Goal: Task Accomplishment & Management: Complete application form

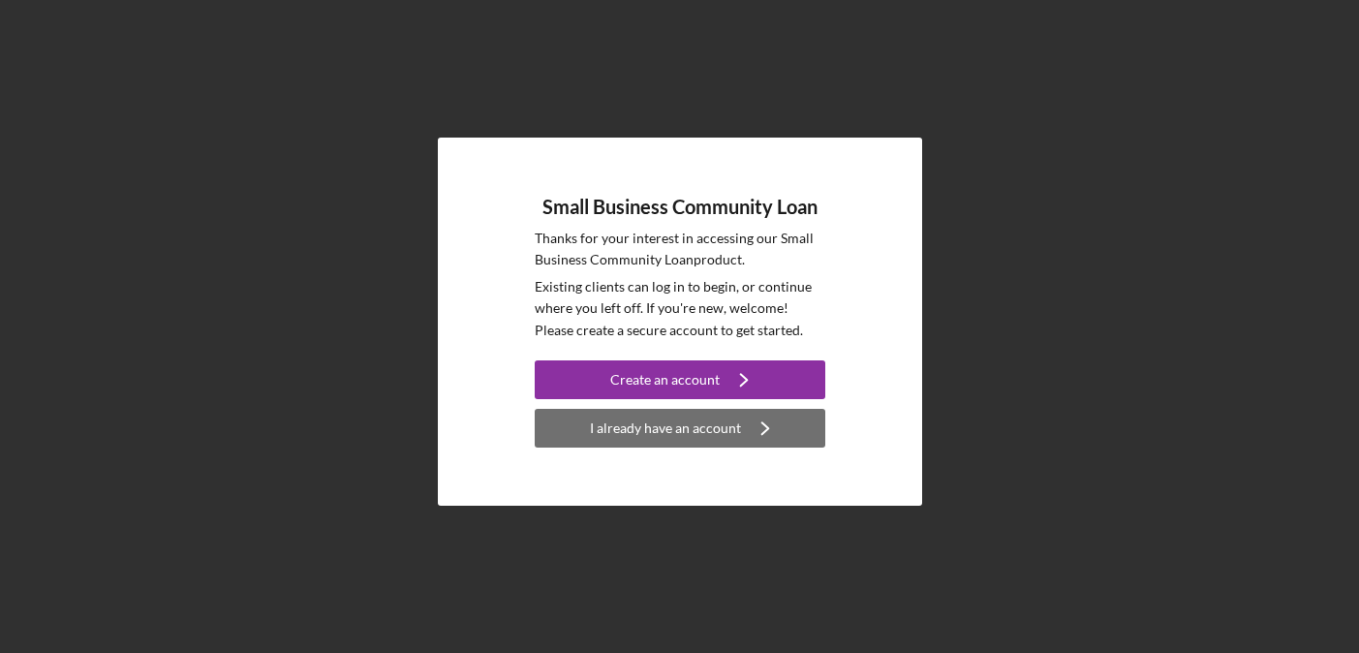
click at [672, 440] on div "I already have an account" at bounding box center [665, 428] width 151 height 39
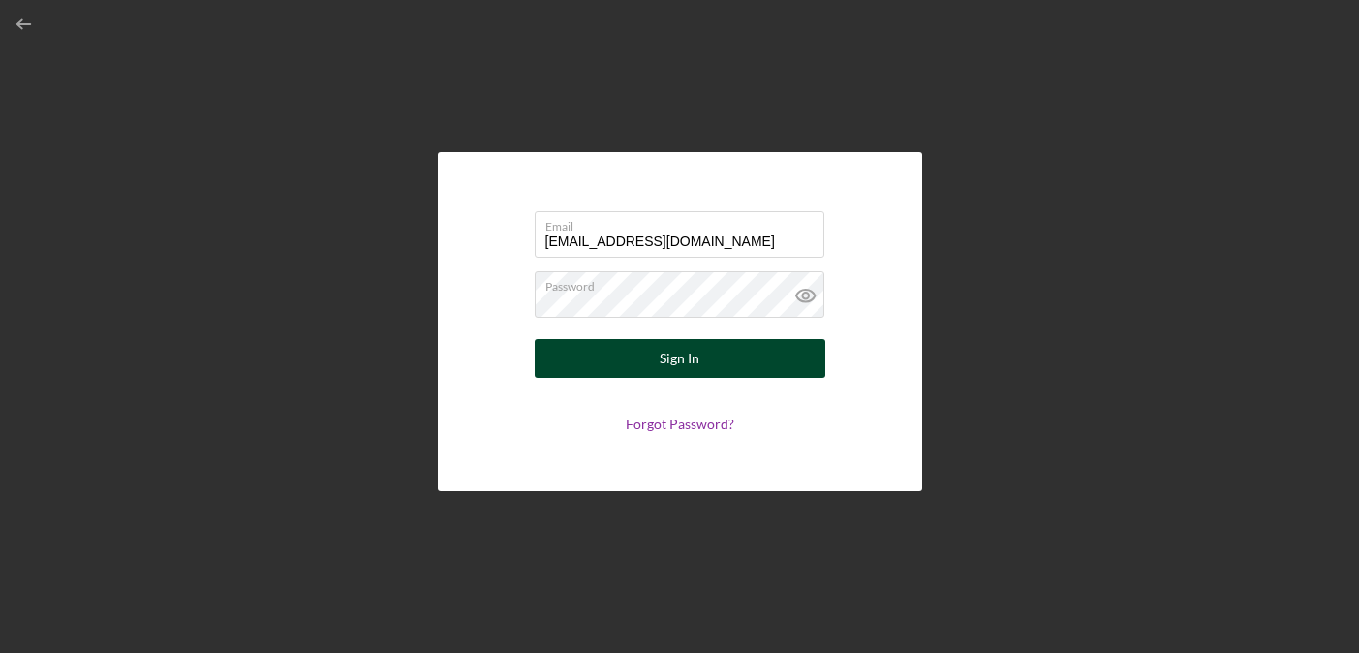
click at [682, 364] on div "Sign In" at bounding box center [680, 358] width 40 height 39
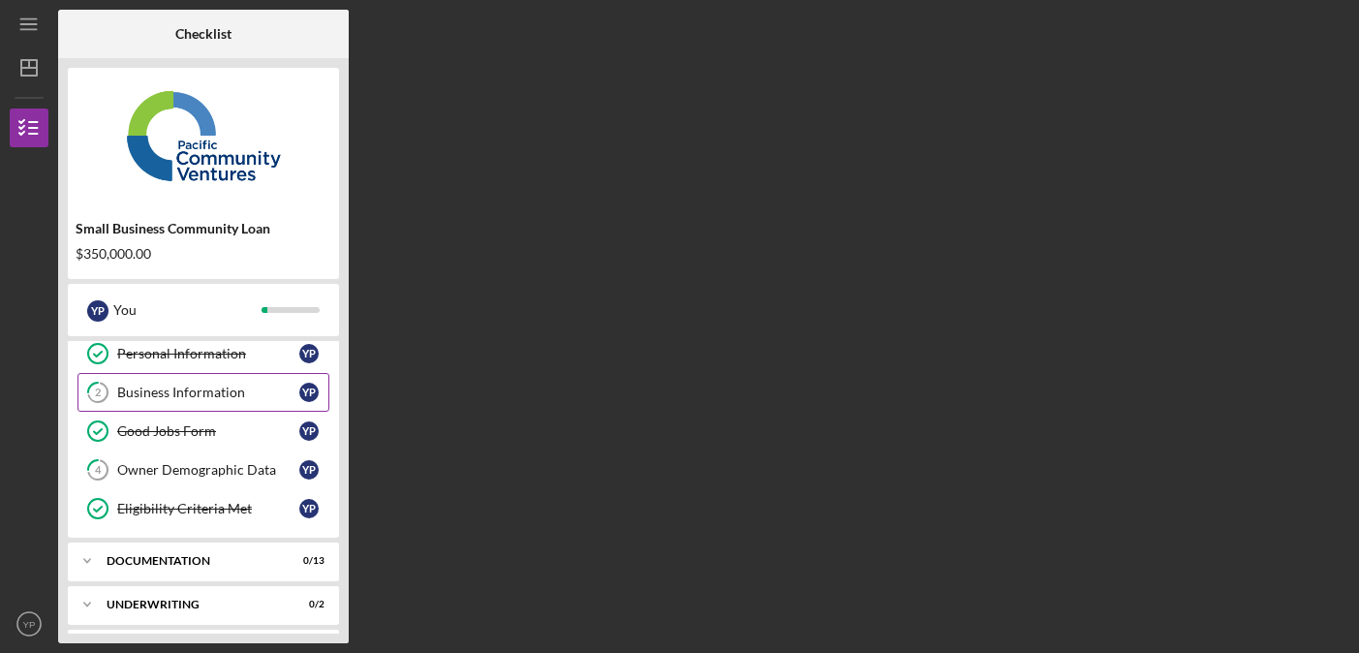
scroll to position [91, 0]
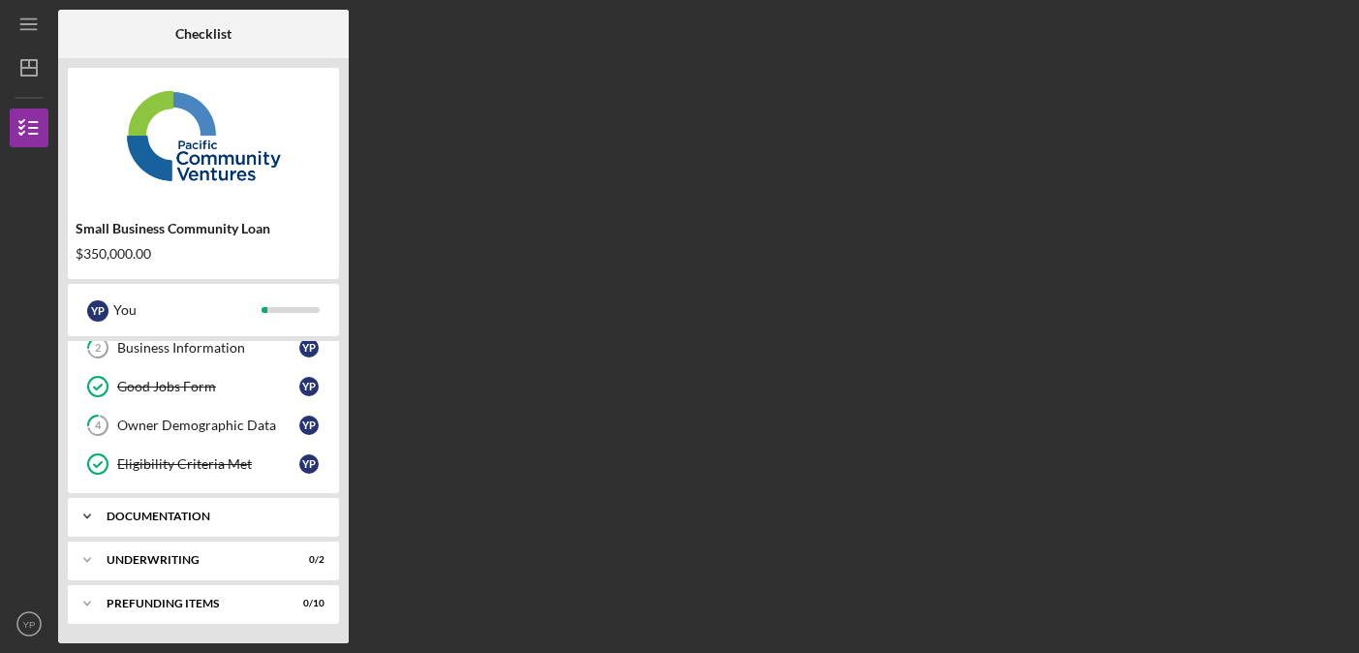
click at [242, 516] on div "Documentation" at bounding box center [211, 517] width 208 height 12
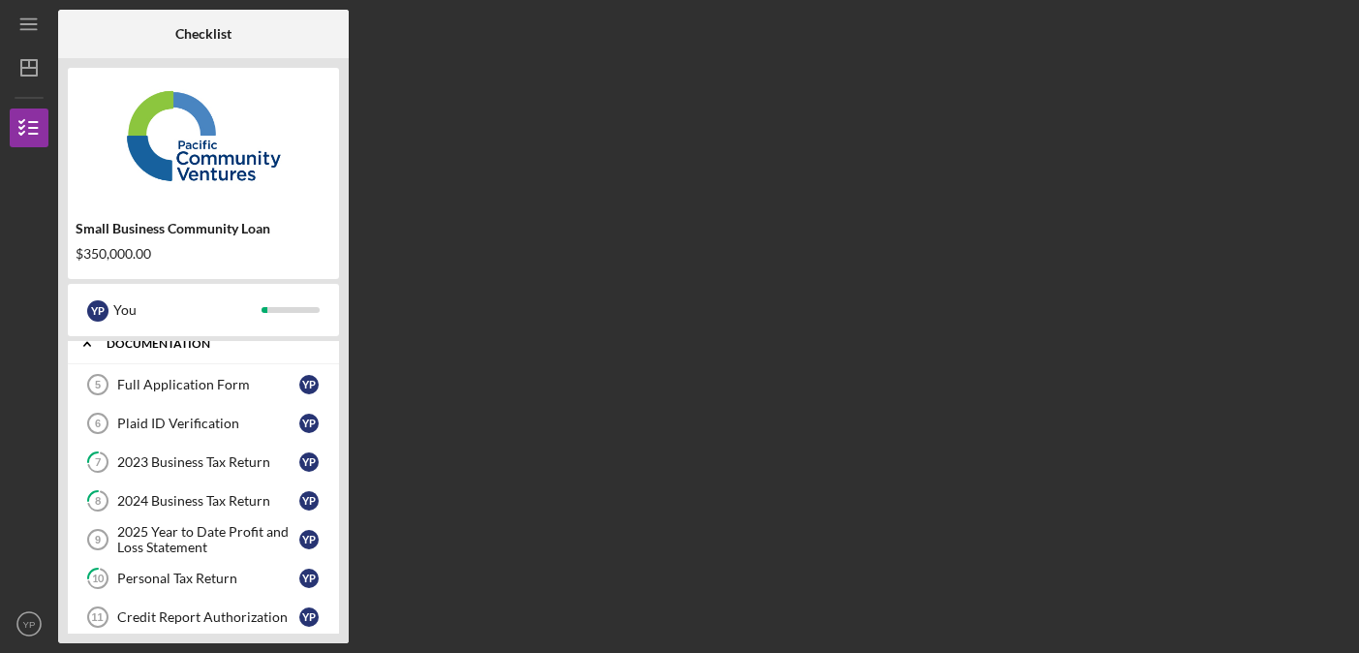
scroll to position [285, 0]
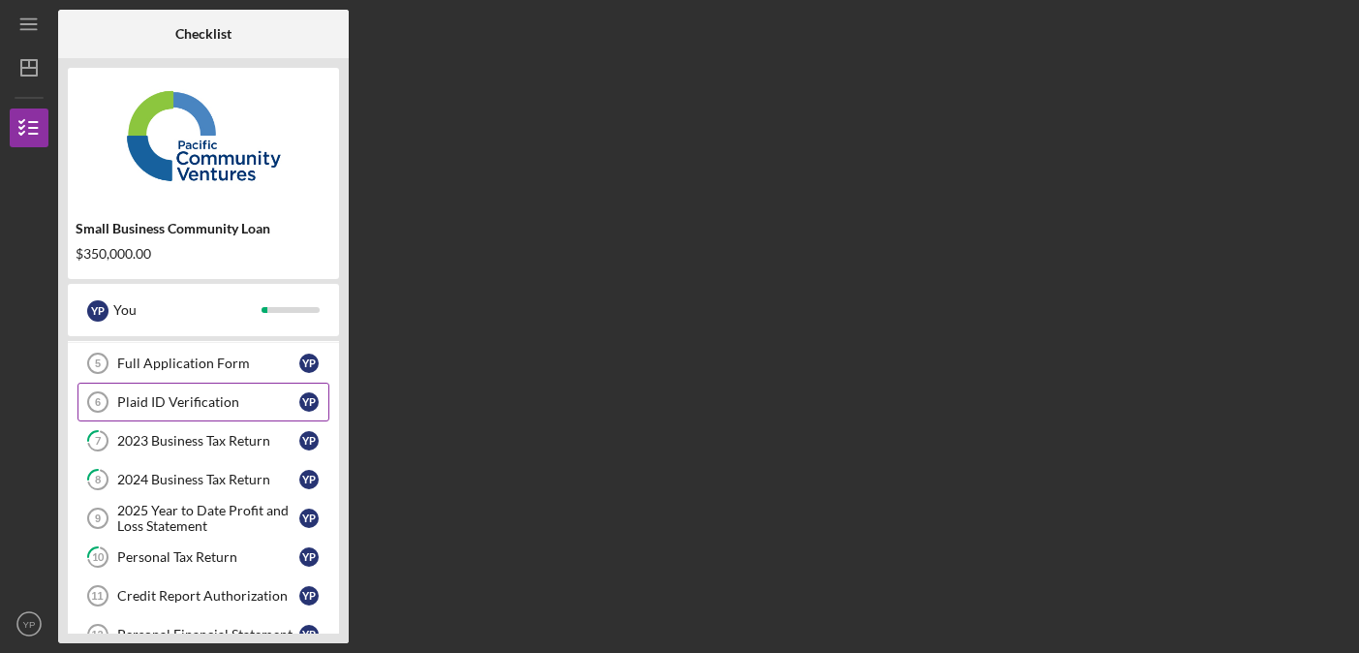
click at [194, 398] on div "Plaid ID Verification" at bounding box center [208, 402] width 182 height 16
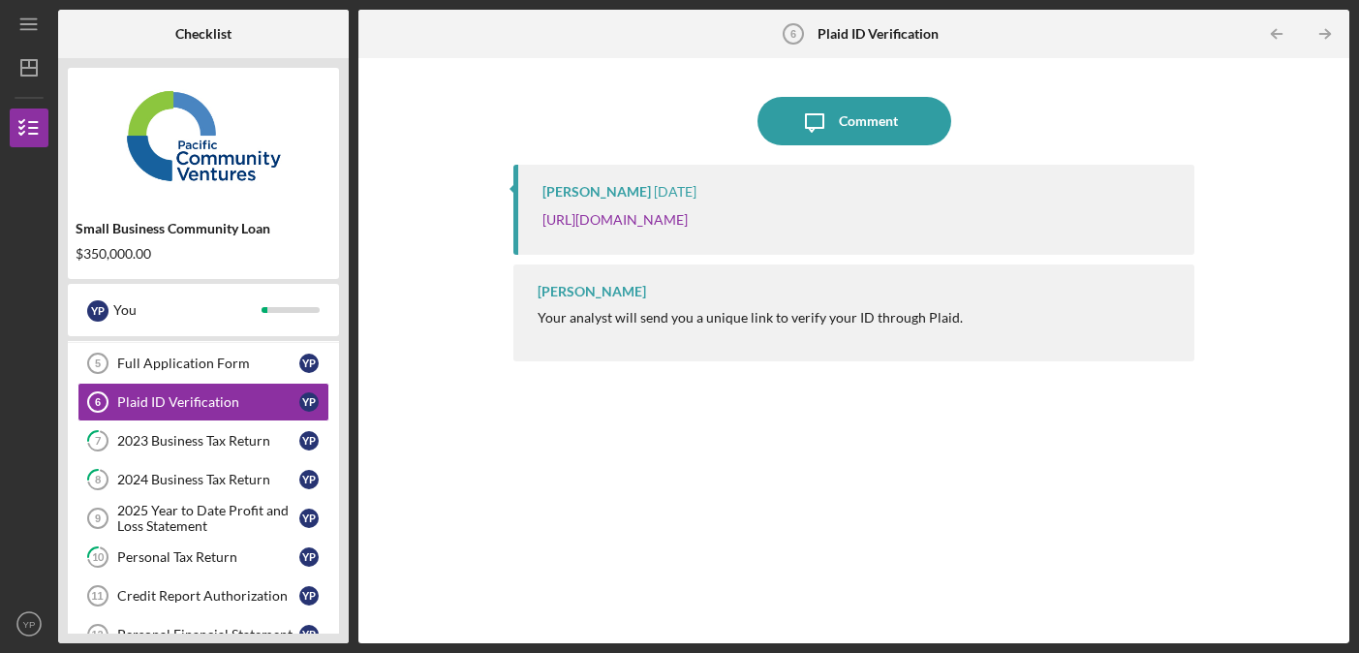
click at [644, 429] on div "[PERSON_NAME] [DATE] [URL][DOMAIN_NAME] [PERSON_NAME] Your analyst will send yo…" at bounding box center [853, 390] width 680 height 450
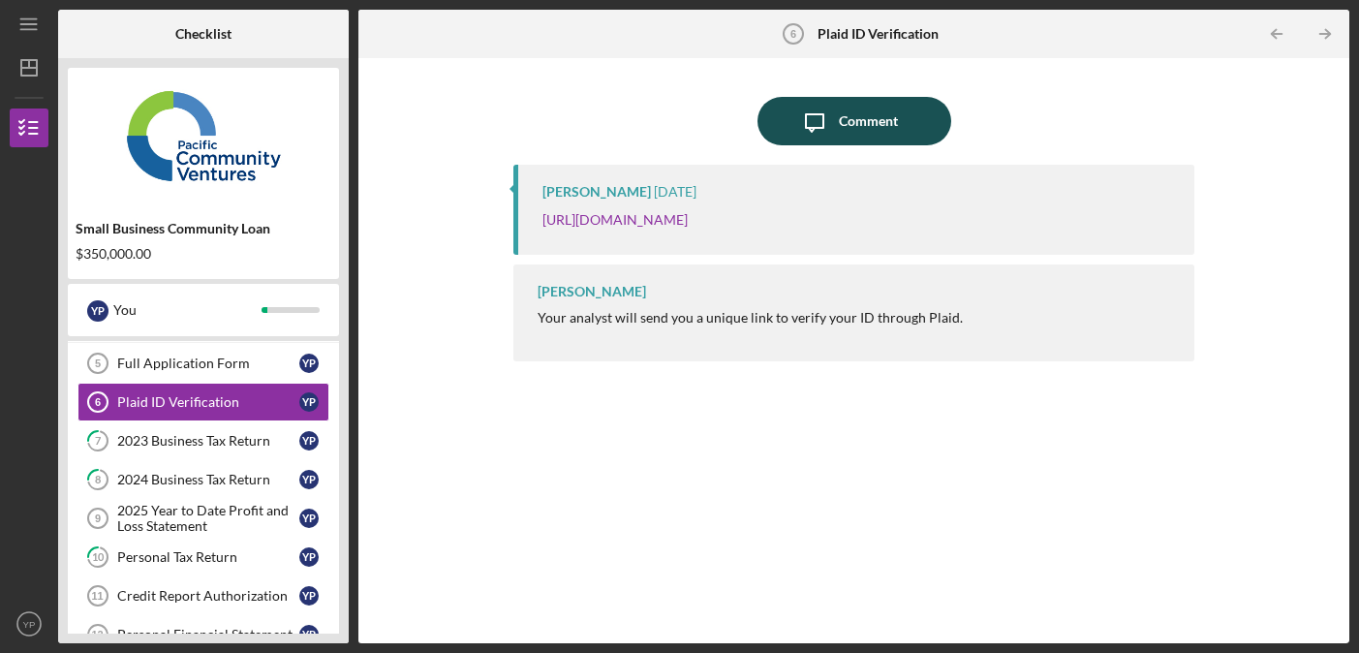
click at [894, 115] on div "Comment" at bounding box center [868, 121] width 59 height 48
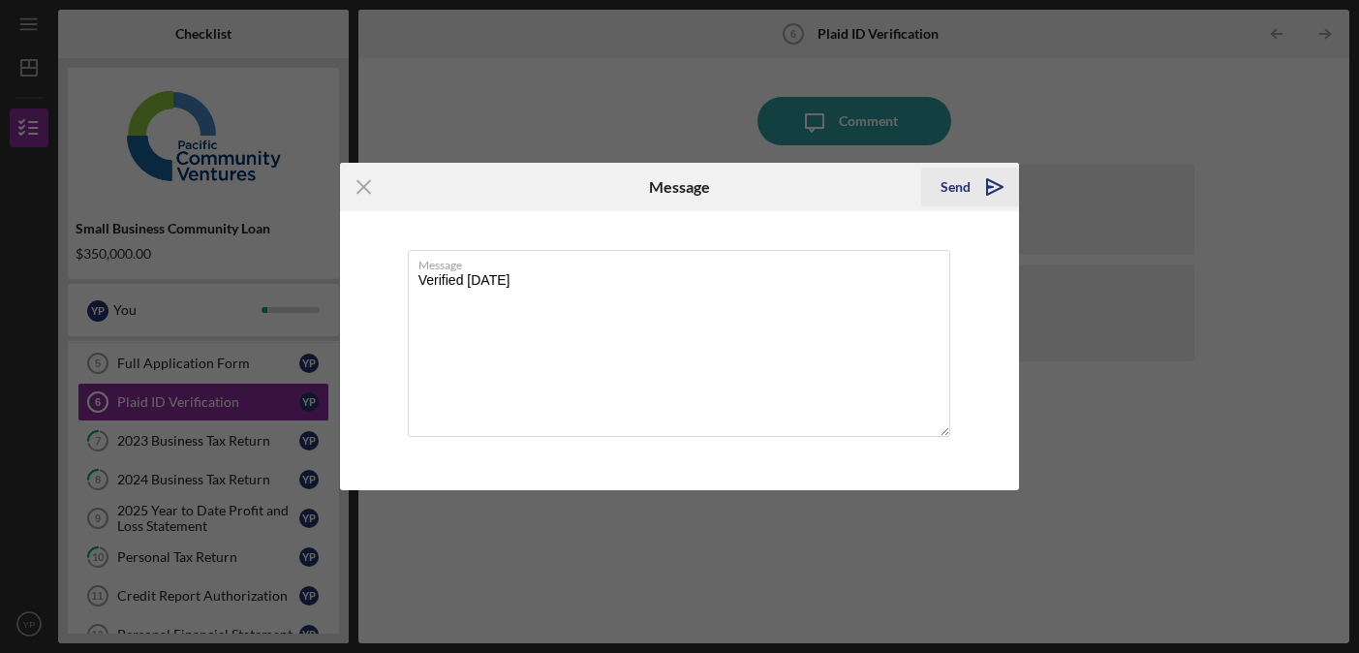
type textarea "Verified [DATE]"
click at [978, 189] on icon "Icon/icon-invite-send" at bounding box center [995, 187] width 48 height 48
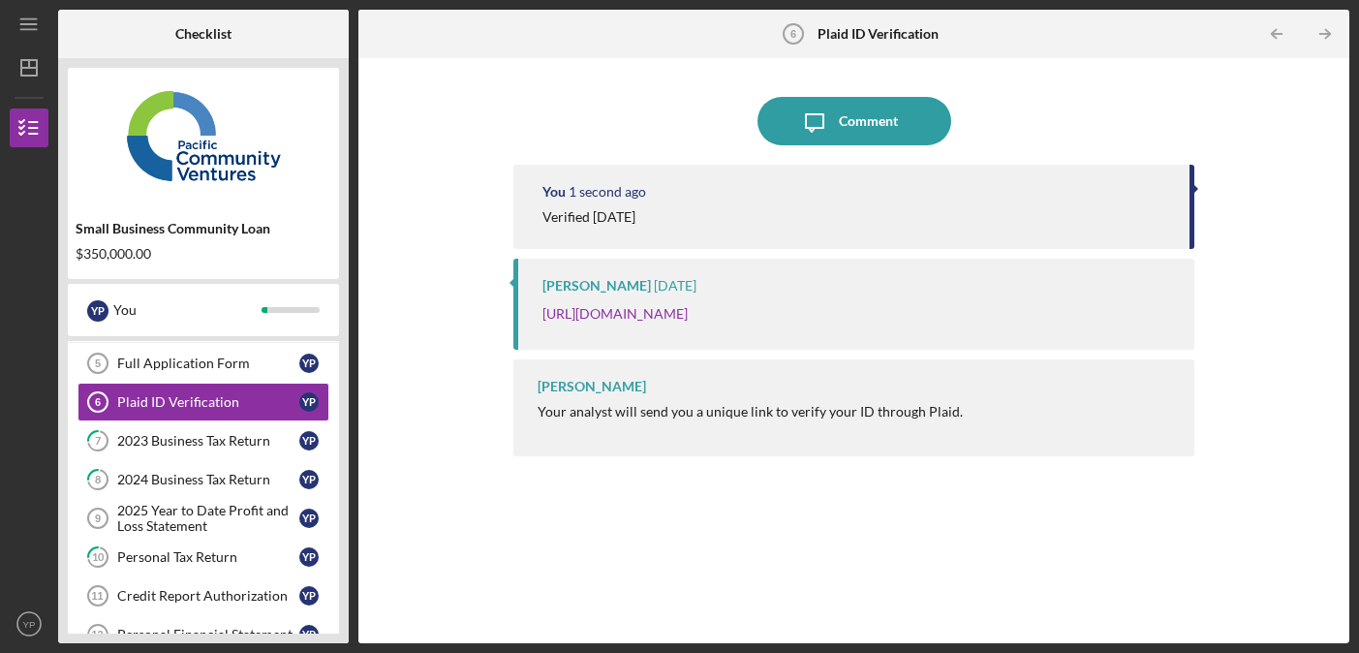
click at [651, 561] on div "You 1 second ago Verified [DATE] [PERSON_NAME] [DATE] [URL][DOMAIN_NAME] [PERSO…" at bounding box center [853, 390] width 680 height 450
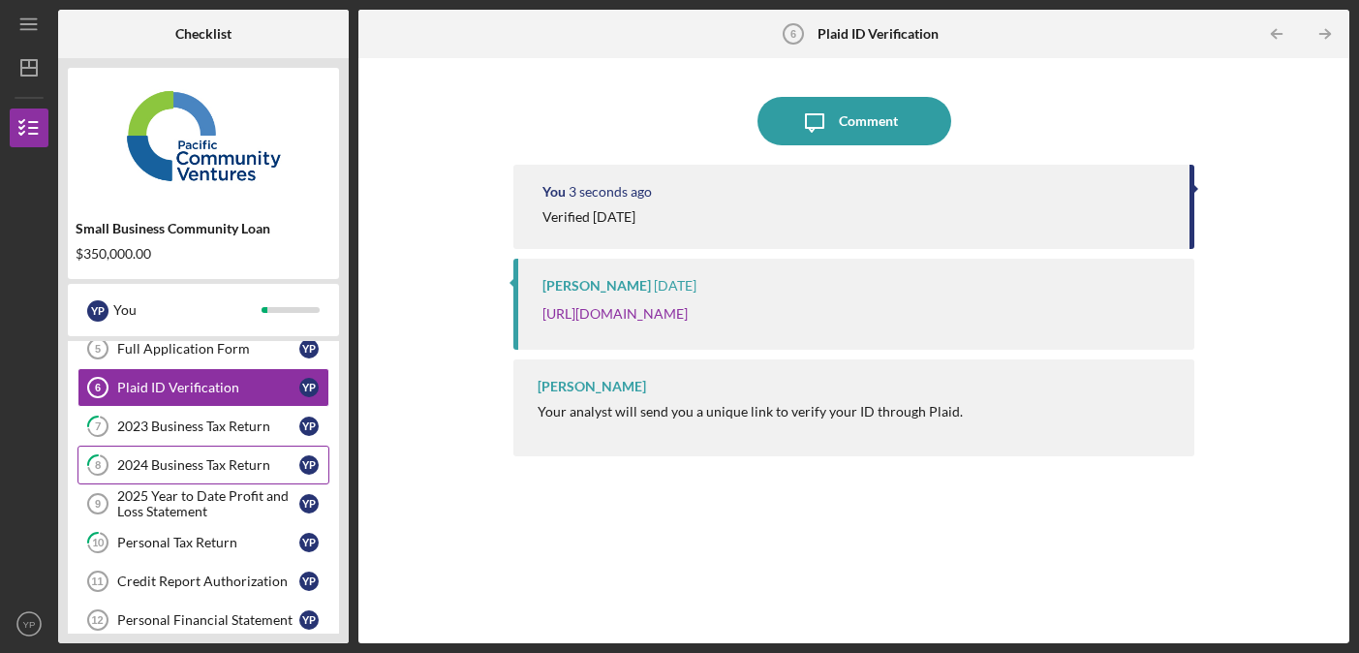
scroll to position [304, 0]
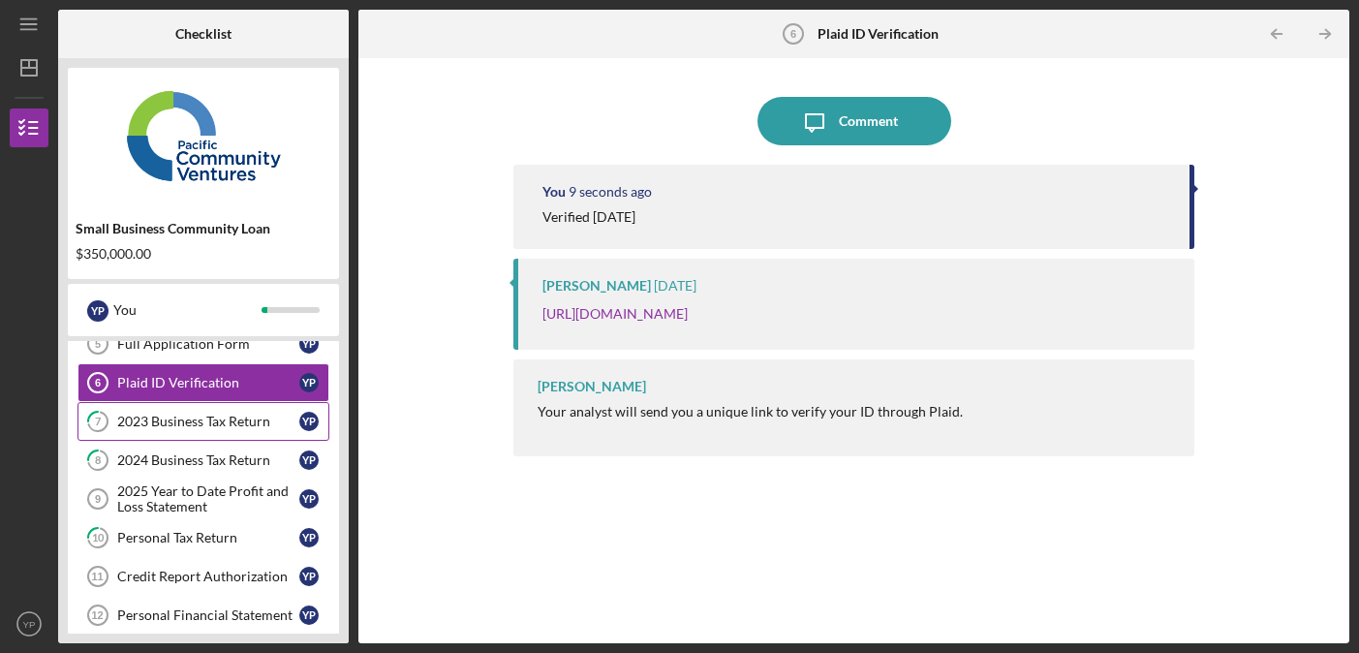
click at [195, 422] on div "2023 Business Tax Return" at bounding box center [208, 422] width 182 height 16
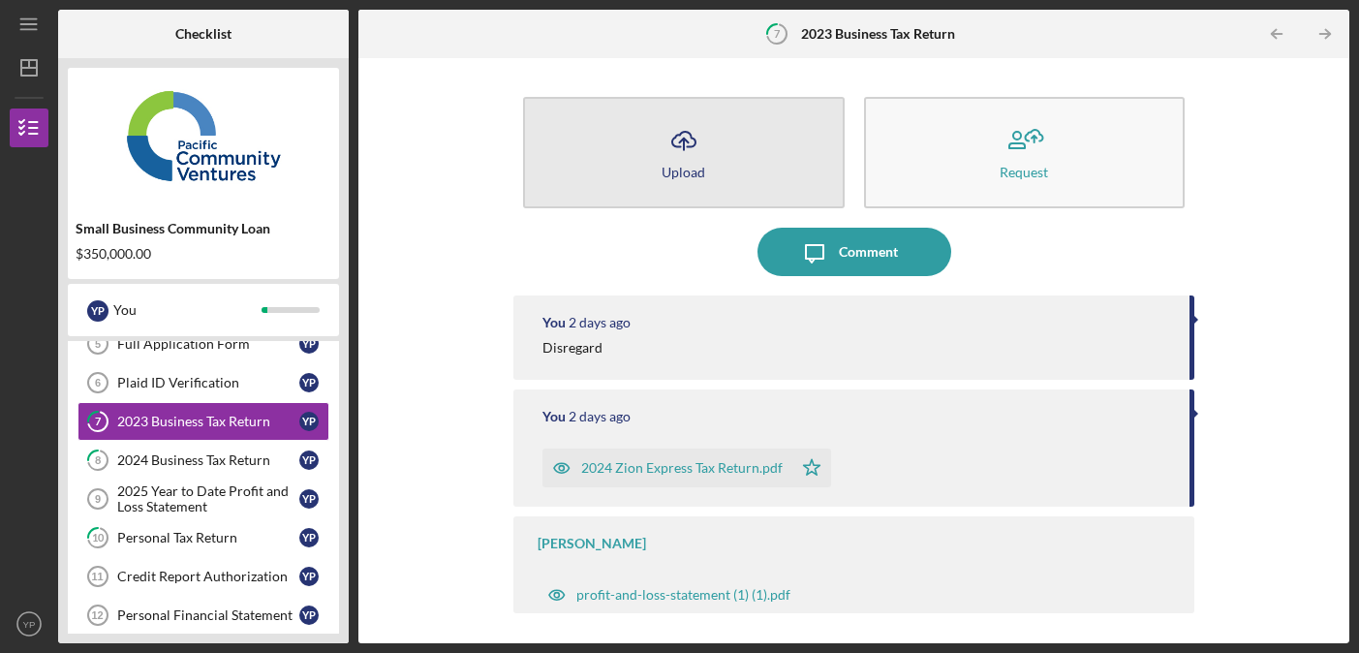
click at [687, 163] on button "Icon/Upload Upload" at bounding box center [683, 152] width 321 height 111
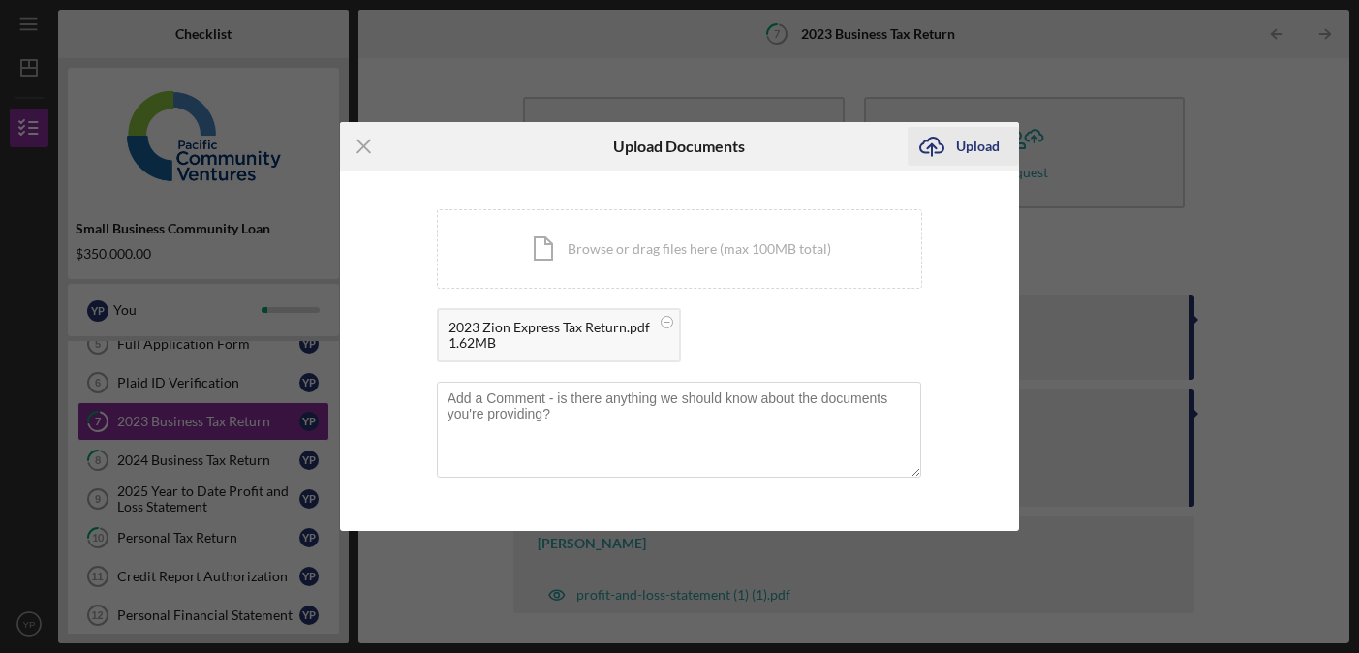
click at [981, 140] on div "Upload" at bounding box center [978, 146] width 44 height 39
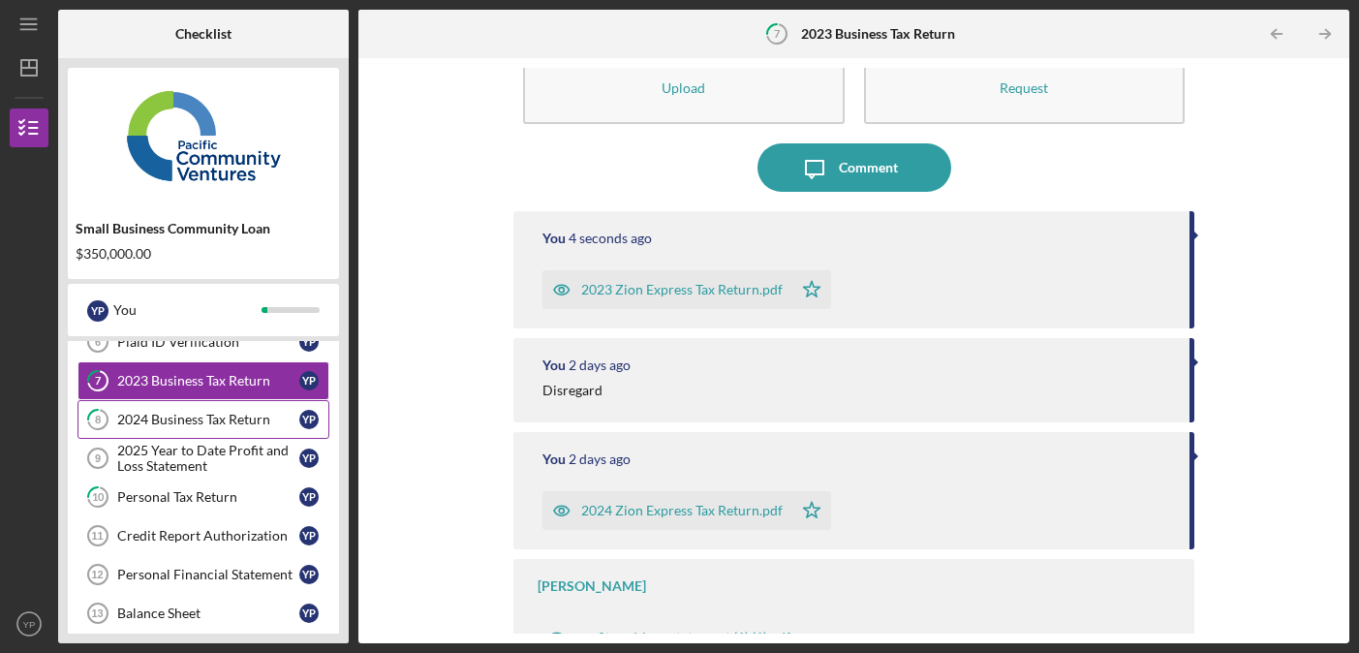
scroll to position [365, 0]
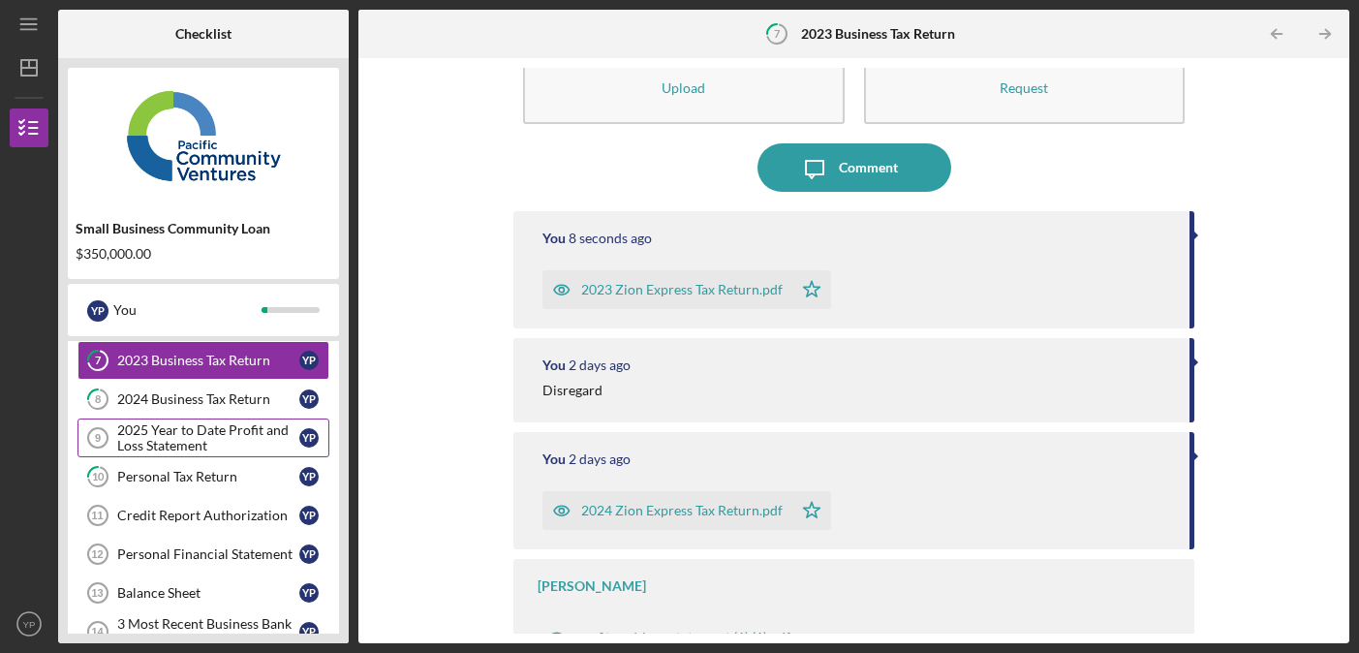
click at [215, 451] on div "2025 Year to Date Profit and Loss Statement" at bounding box center [208, 437] width 182 height 31
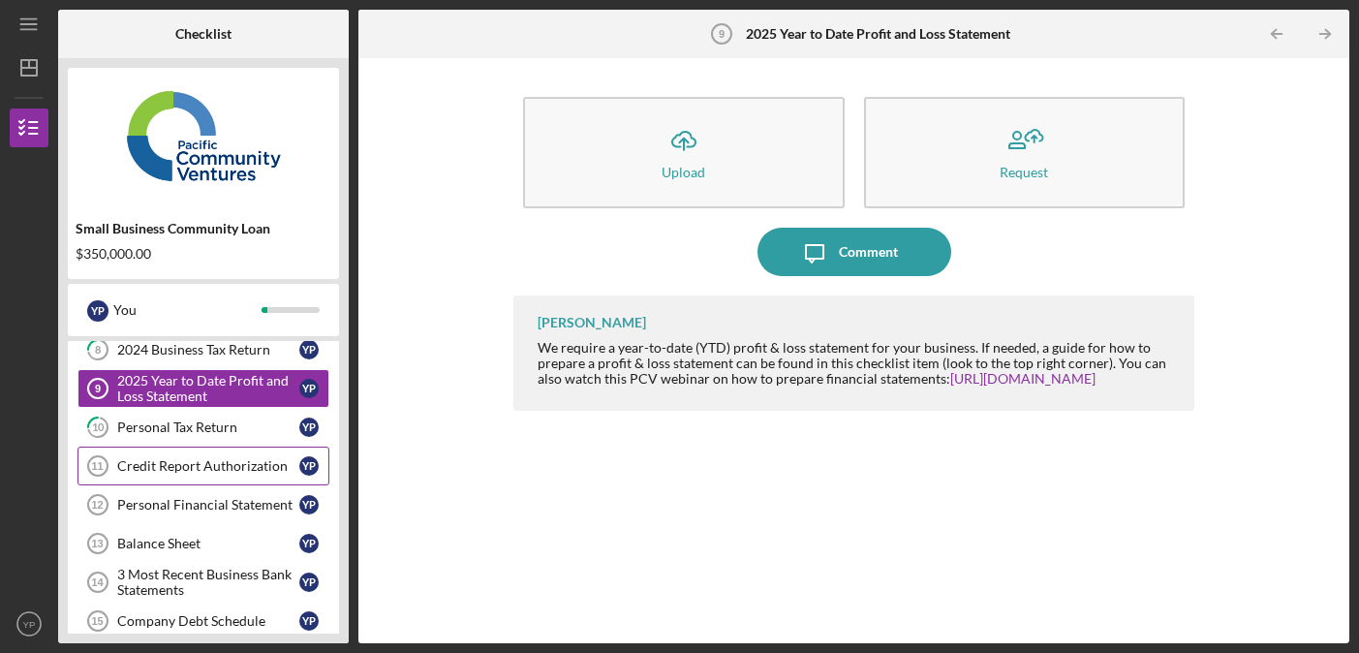
scroll to position [421, 0]
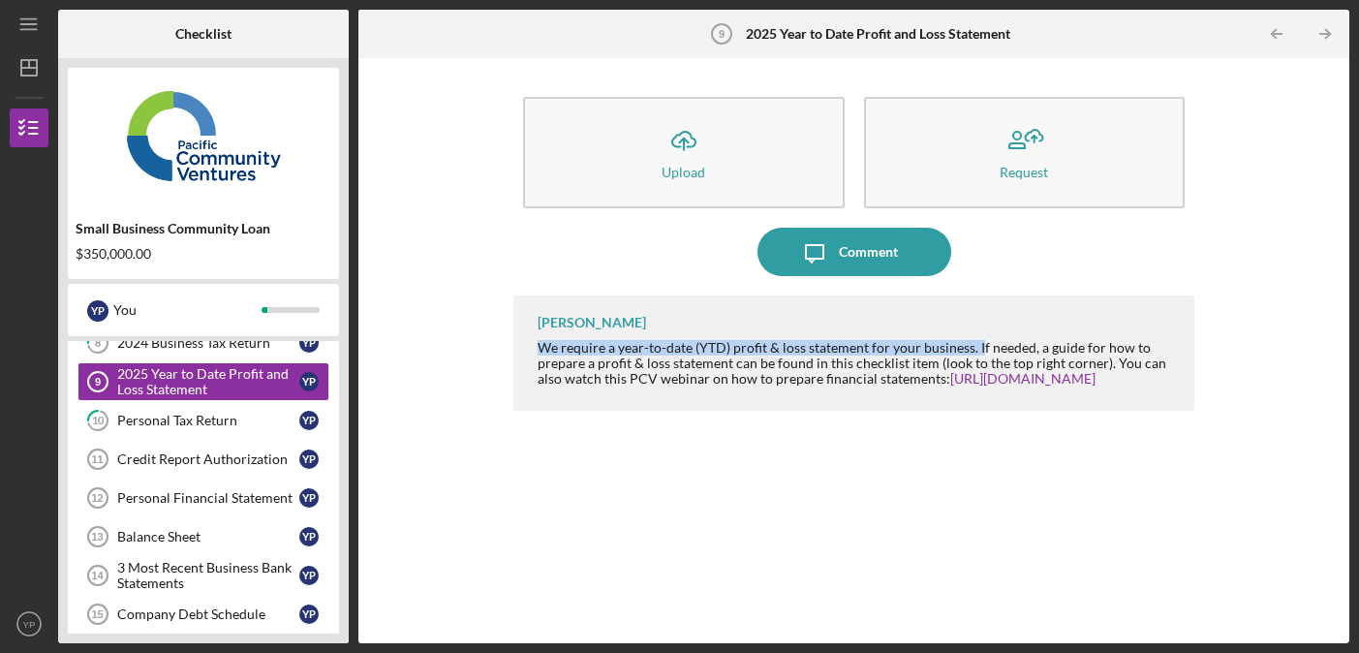
drag, startPoint x: 535, startPoint y: 348, endPoint x: 978, endPoint y: 347, distance: 442.7
click at [978, 347] on div "[PERSON_NAME] We require a year-to-date (YTD) profit & loss statement for your …" at bounding box center [853, 352] width 680 height 115
copy div "We require a year-to-date (YTD) profit & loss statement for your business. I"
